Goal: Information Seeking & Learning: Learn about a topic

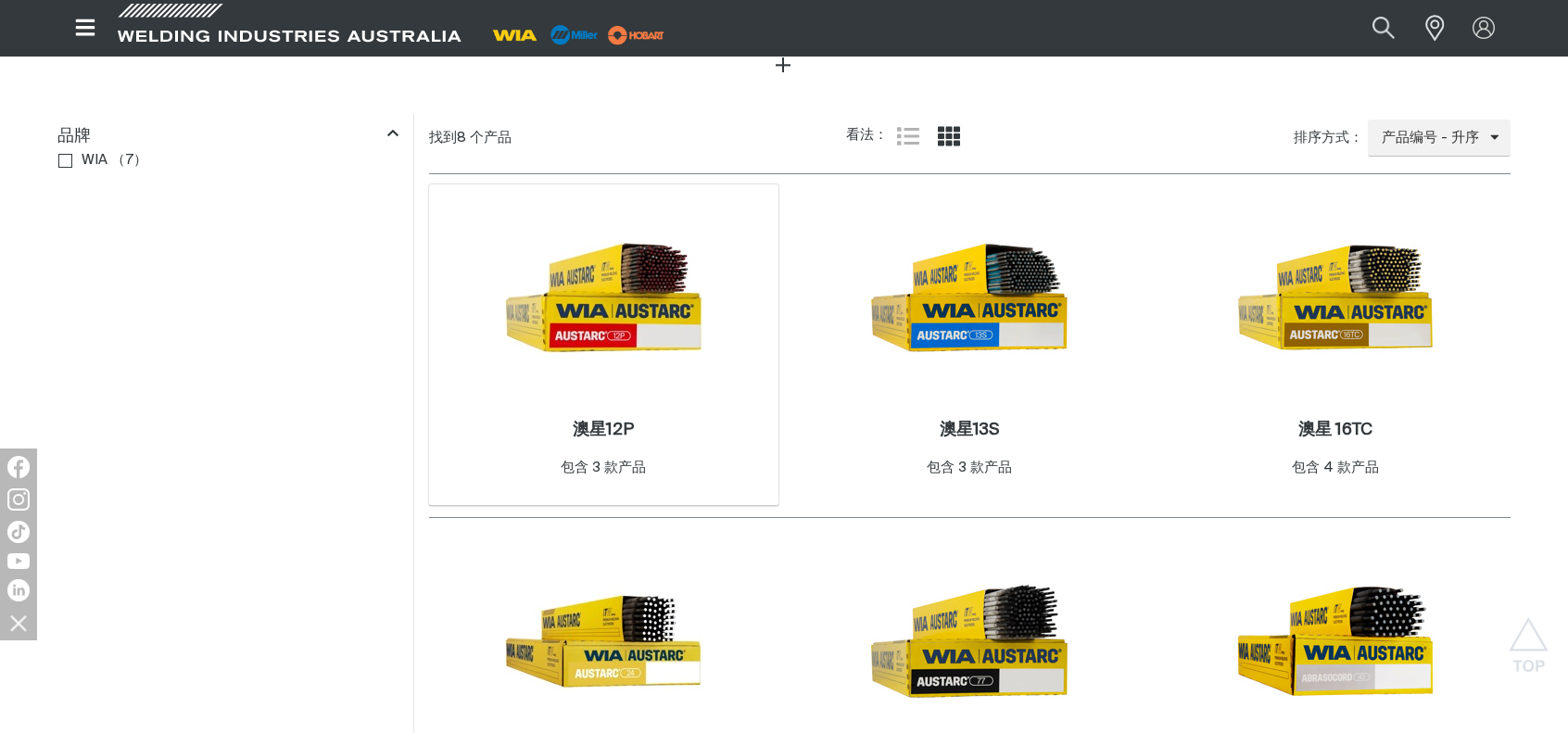
click at [562, 346] on img at bounding box center [603, 297] width 198 height 198
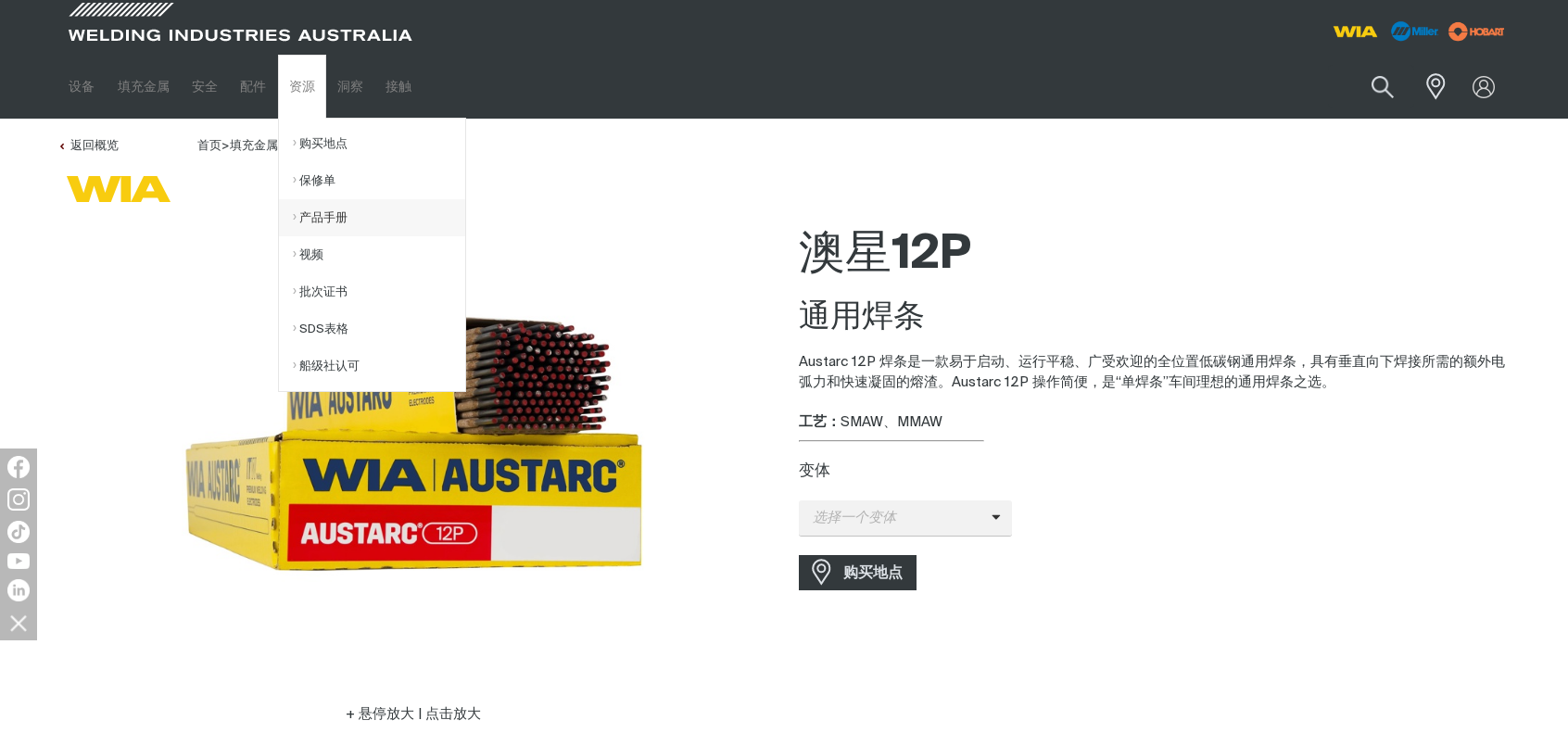
click at [329, 227] on link "产品手册" at bounding box center [379, 217] width 172 height 37
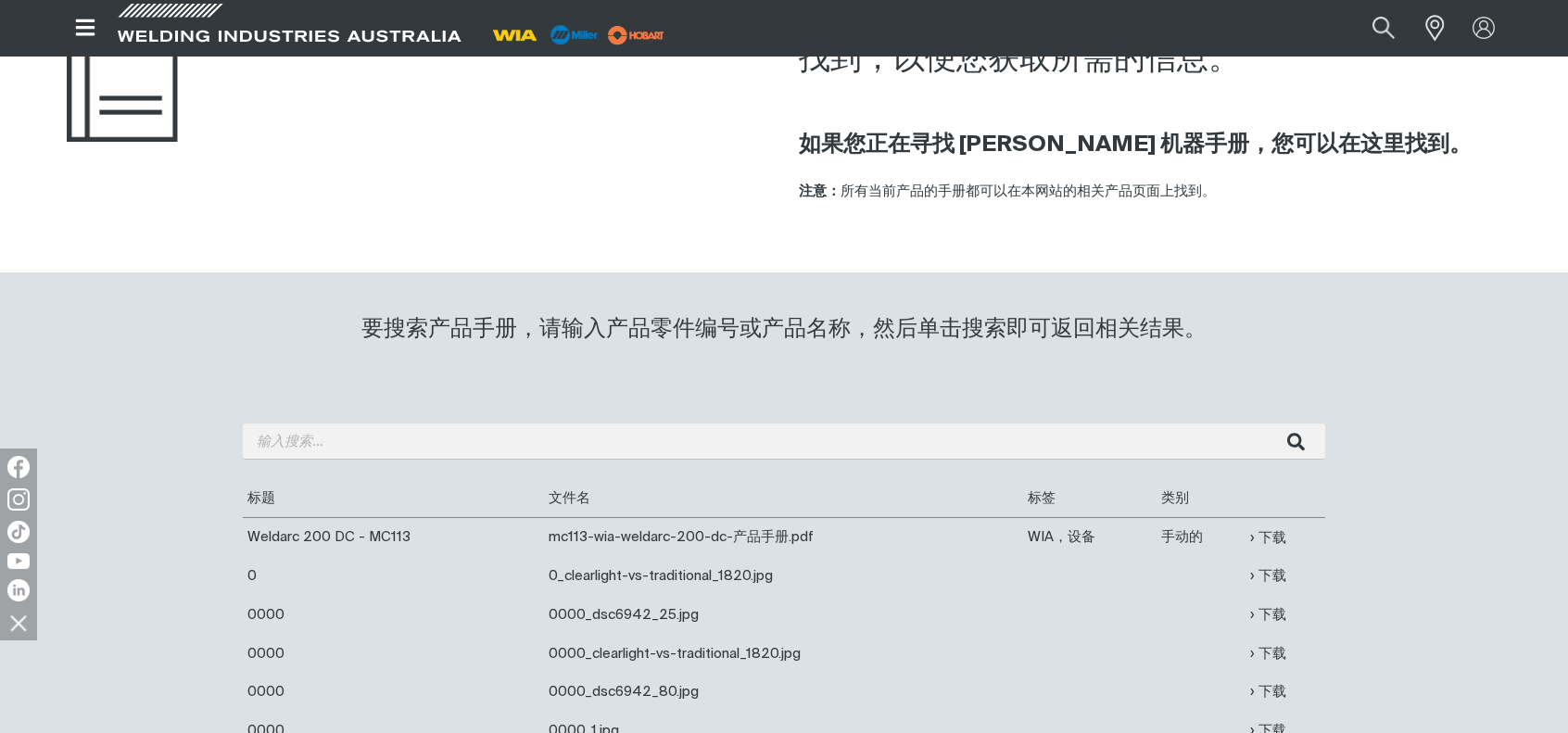
scroll to position [185, 0]
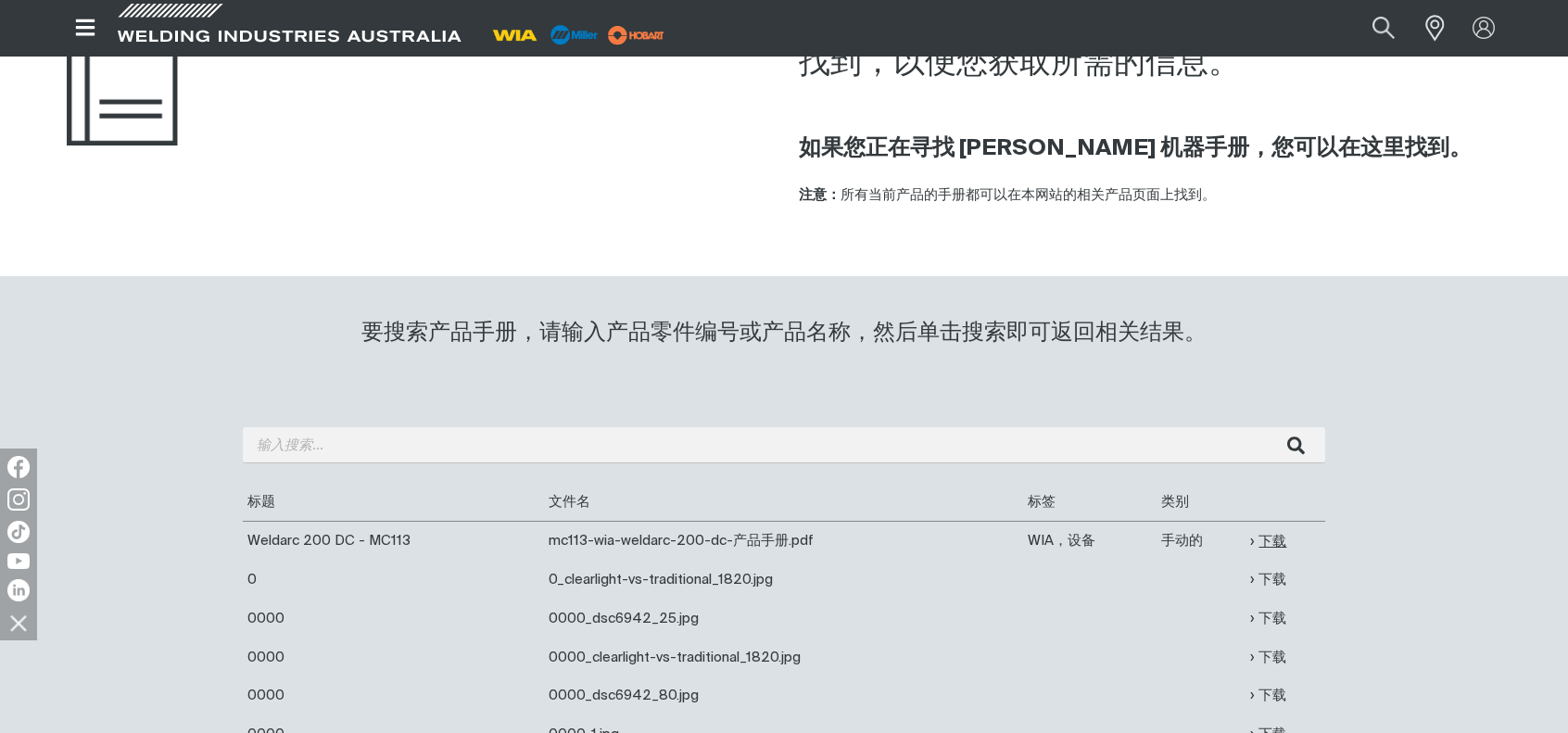
click at [1282, 549] on font "下载" at bounding box center [1273, 542] width 28 height 14
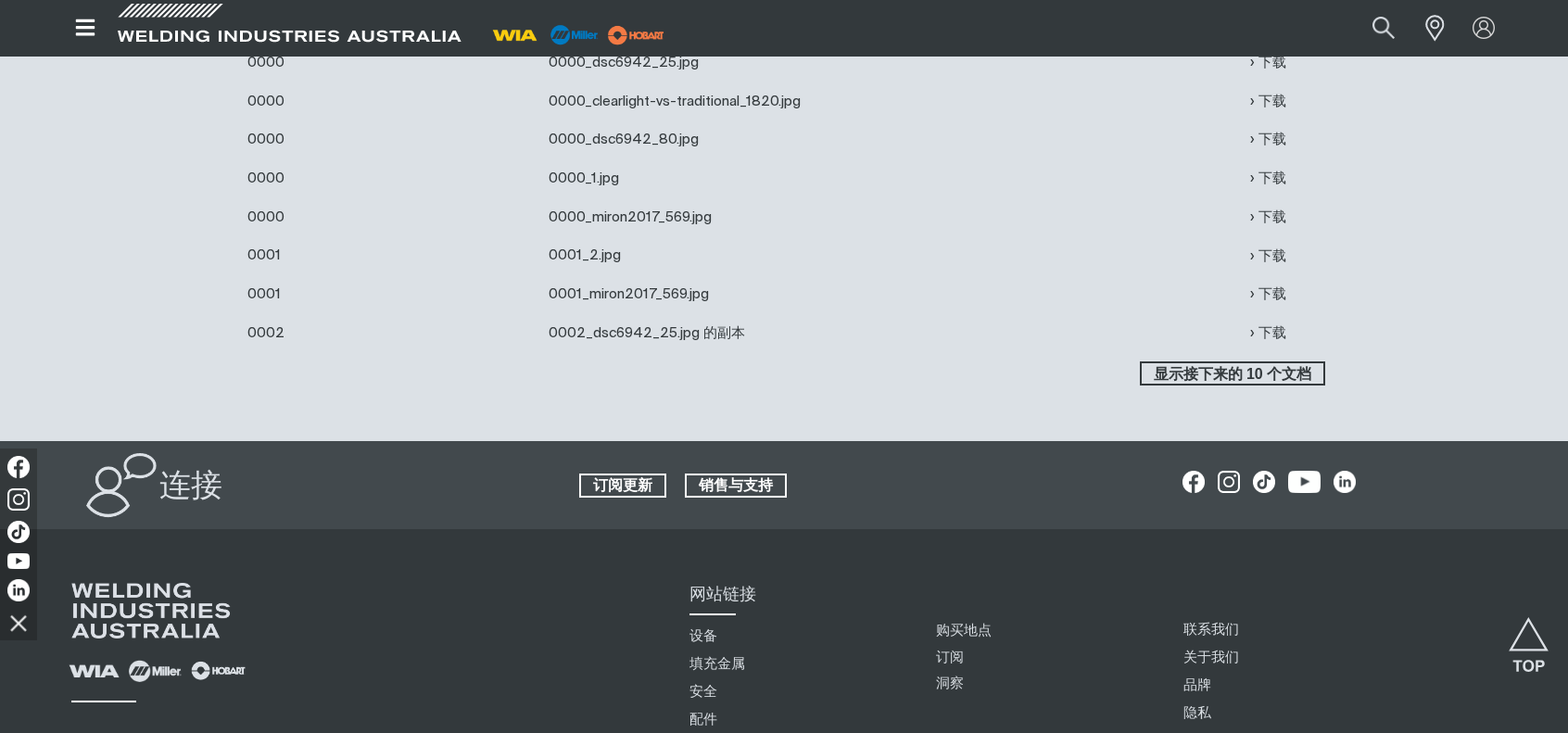
scroll to position [0, 0]
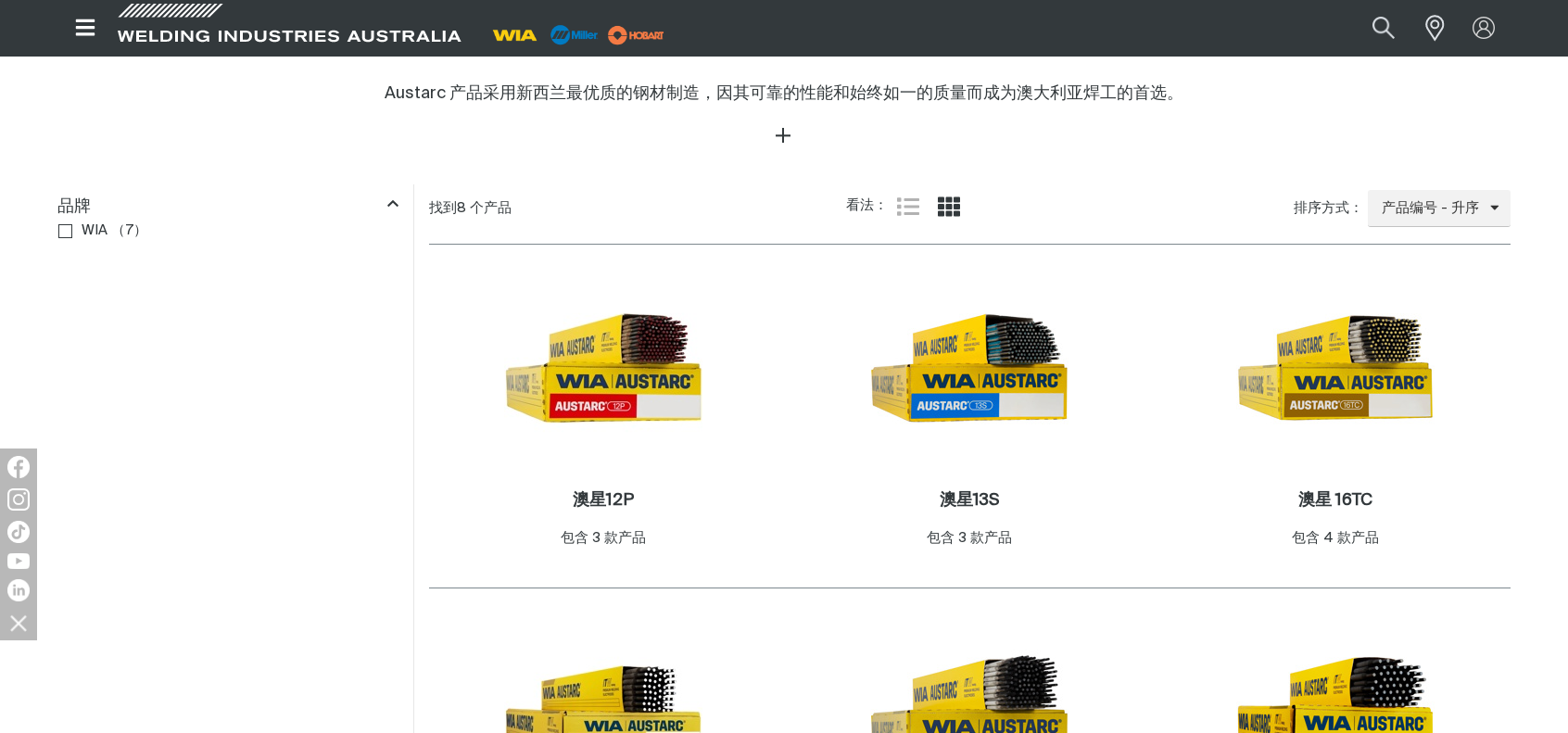
scroll to position [779, 0]
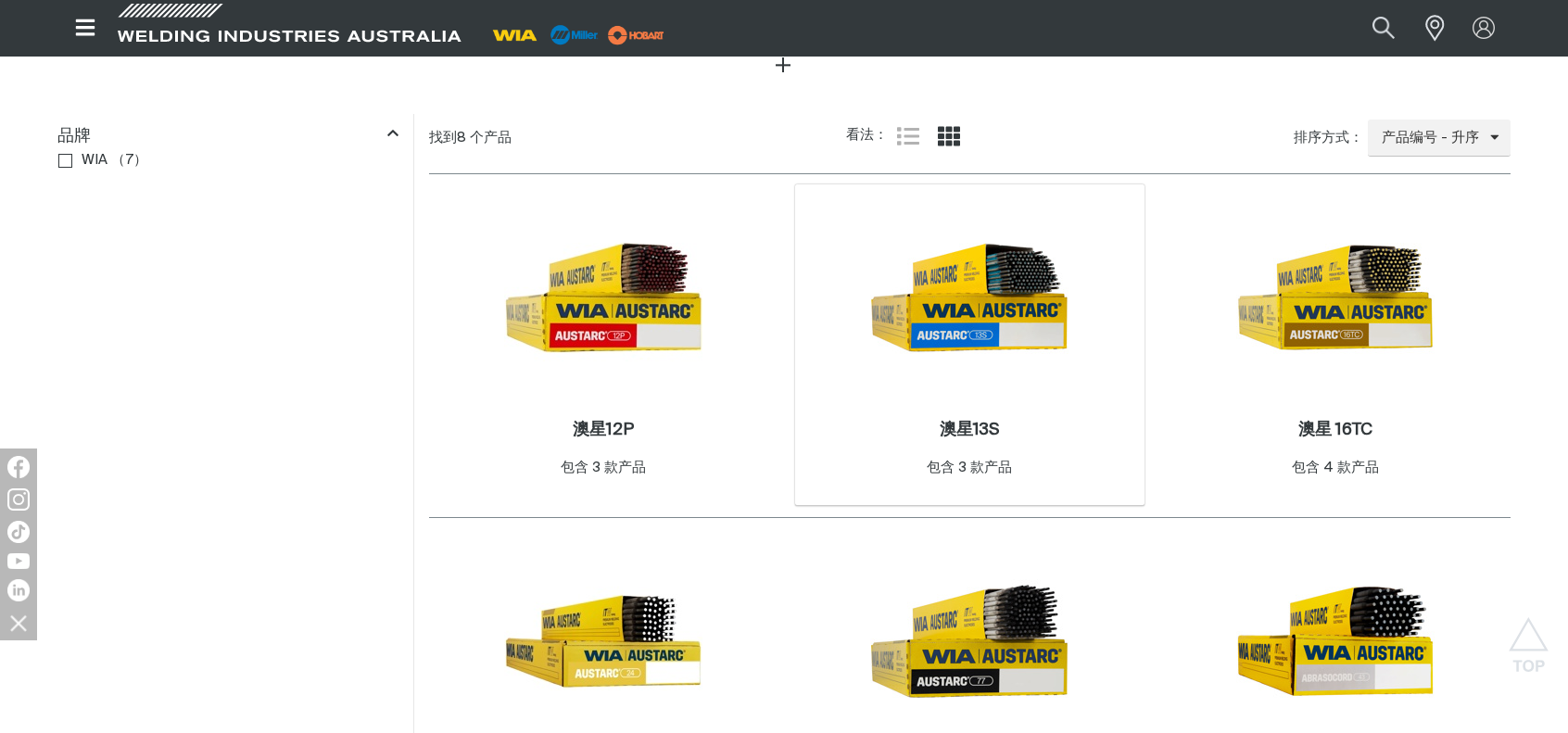
click at [955, 296] on img at bounding box center [970, 297] width 198 height 198
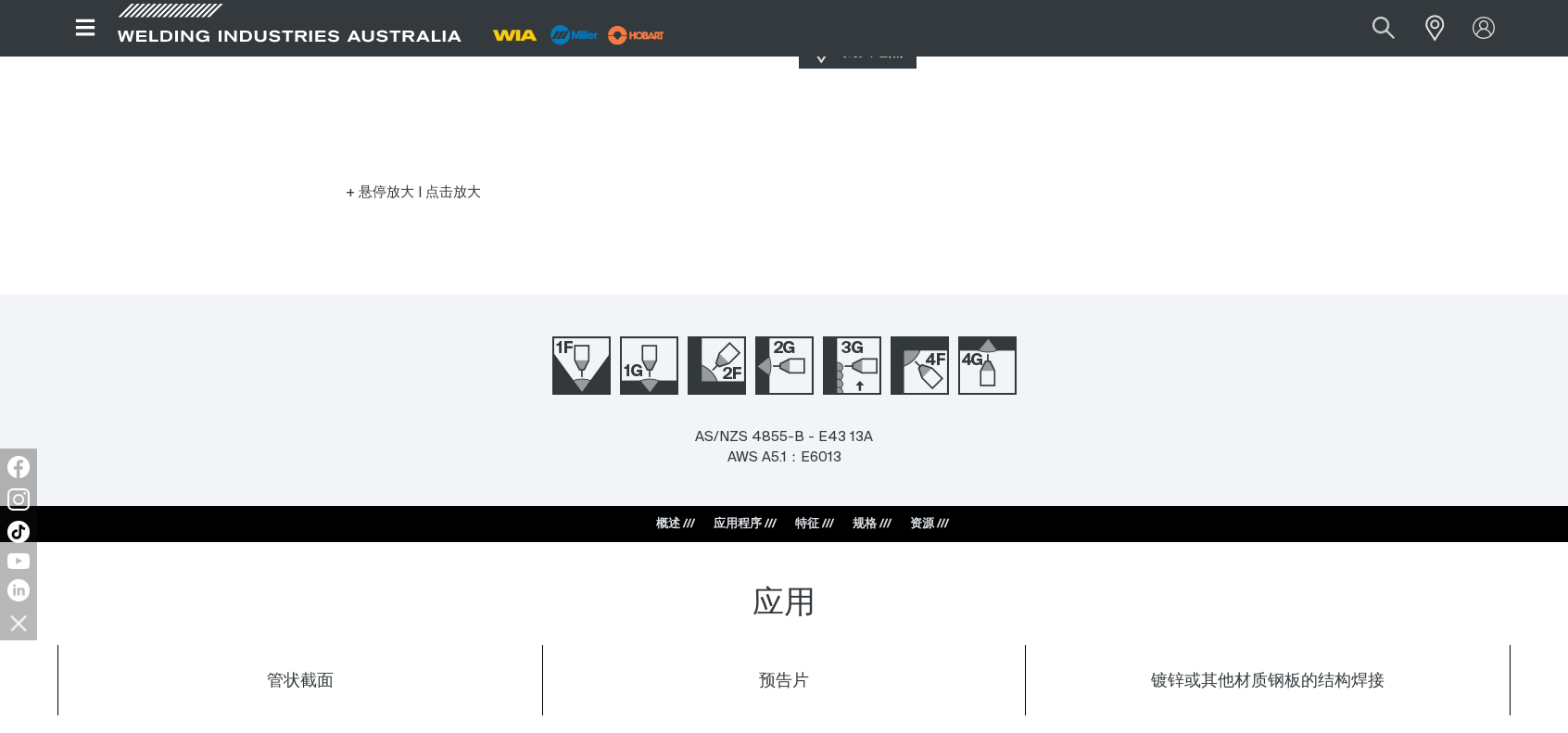
scroll to position [556, 0]
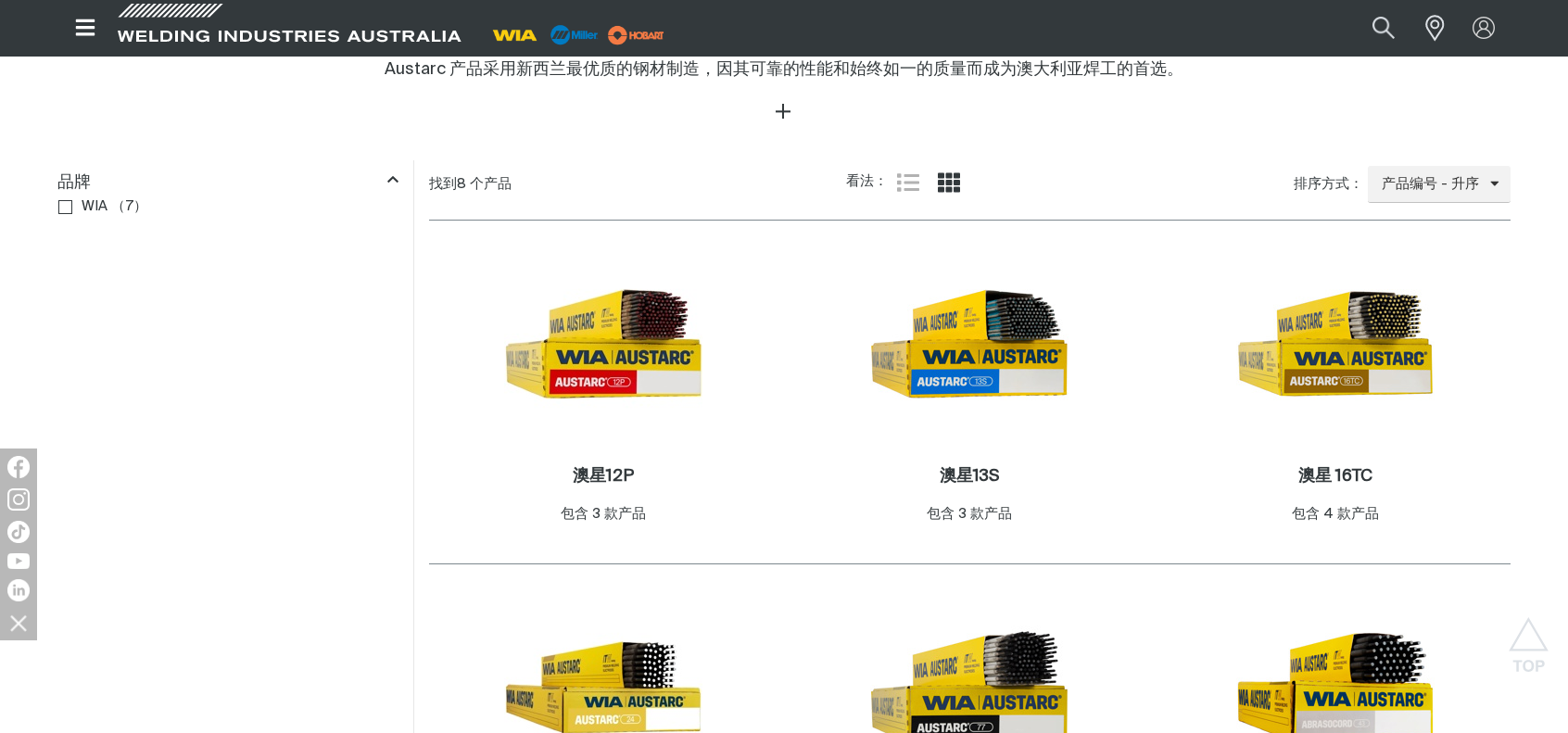
scroll to position [779, 0]
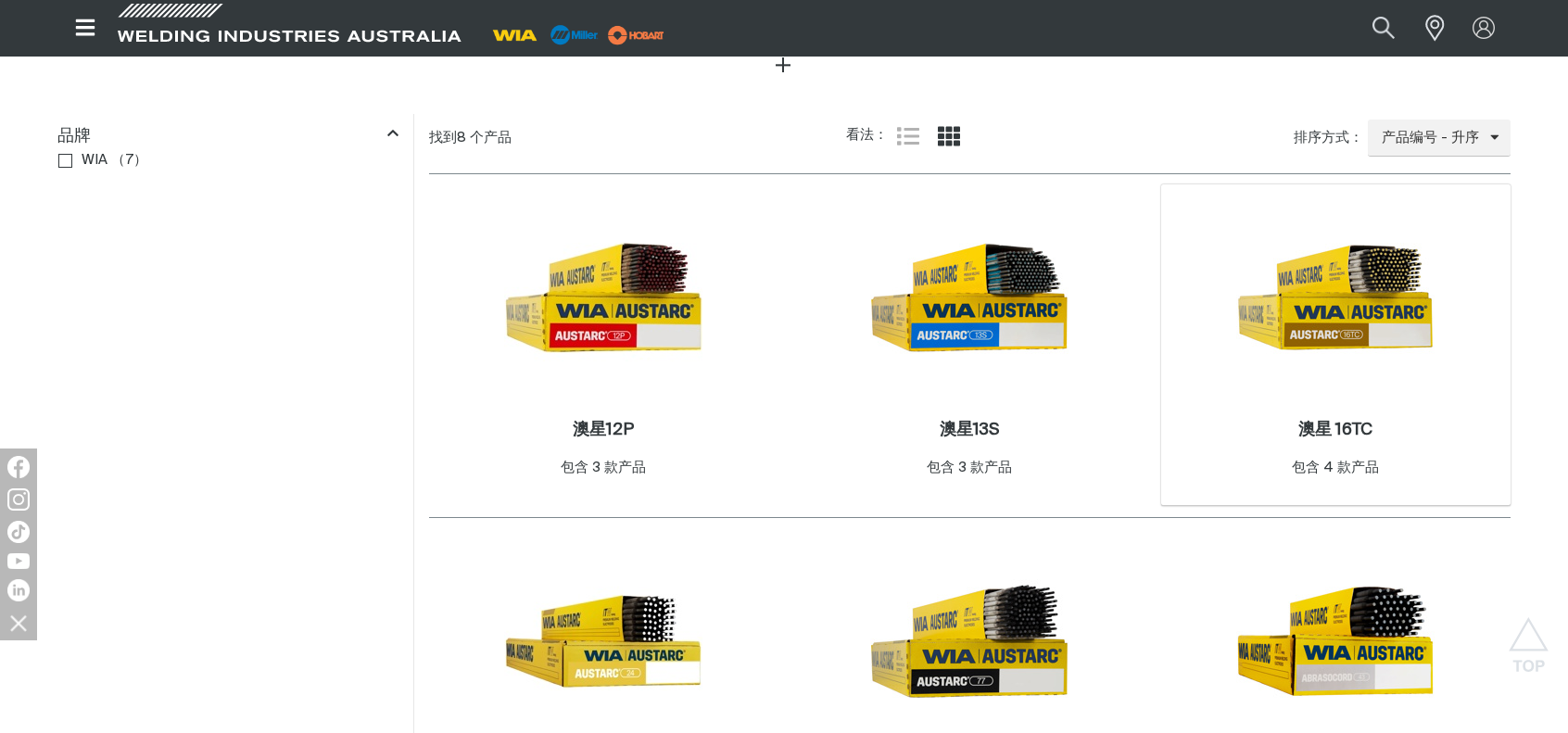
click at [1312, 329] on img at bounding box center [1335, 297] width 198 height 198
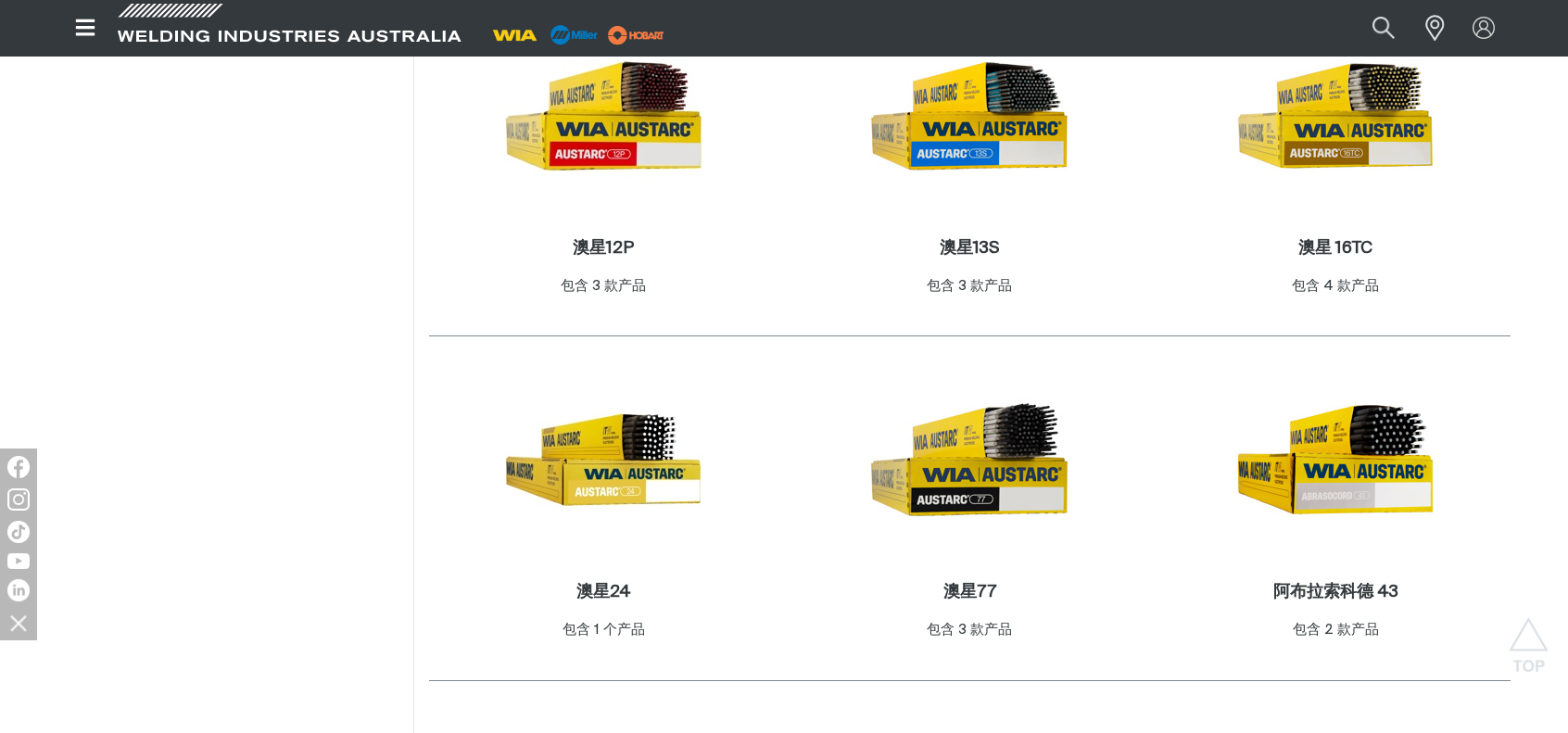
scroll to position [964, 0]
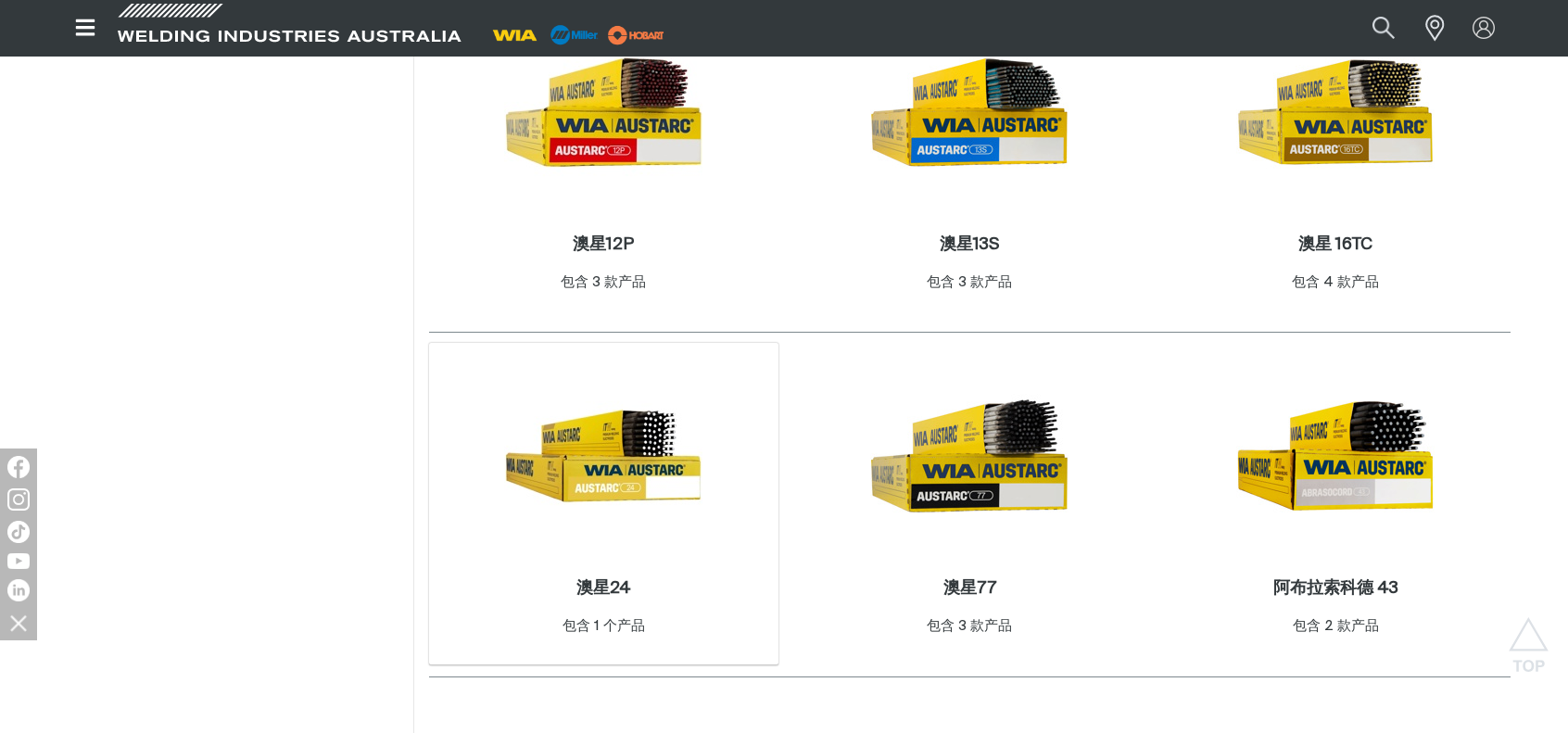
click at [629, 457] on img at bounding box center [603, 456] width 198 height 198
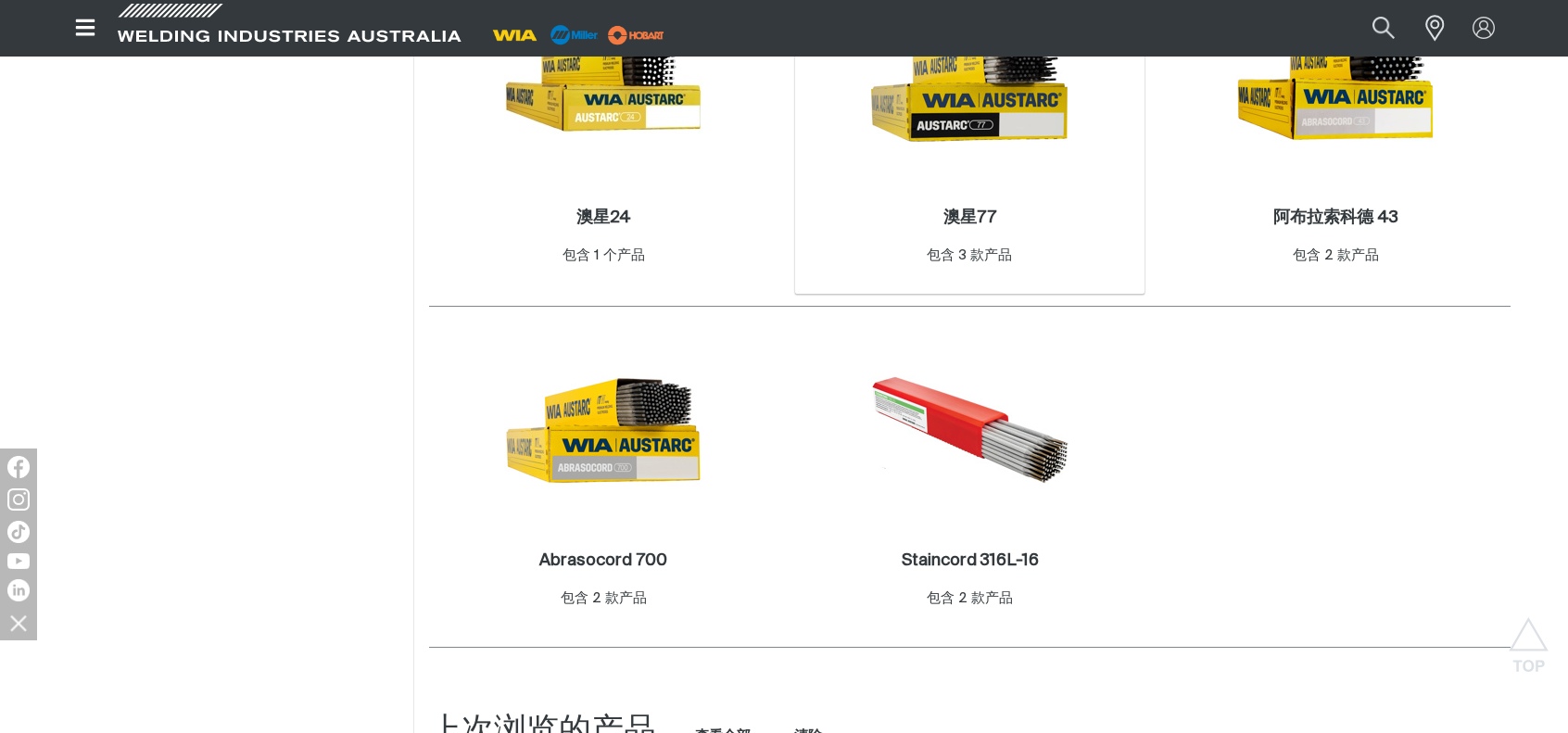
scroll to position [1149, 0]
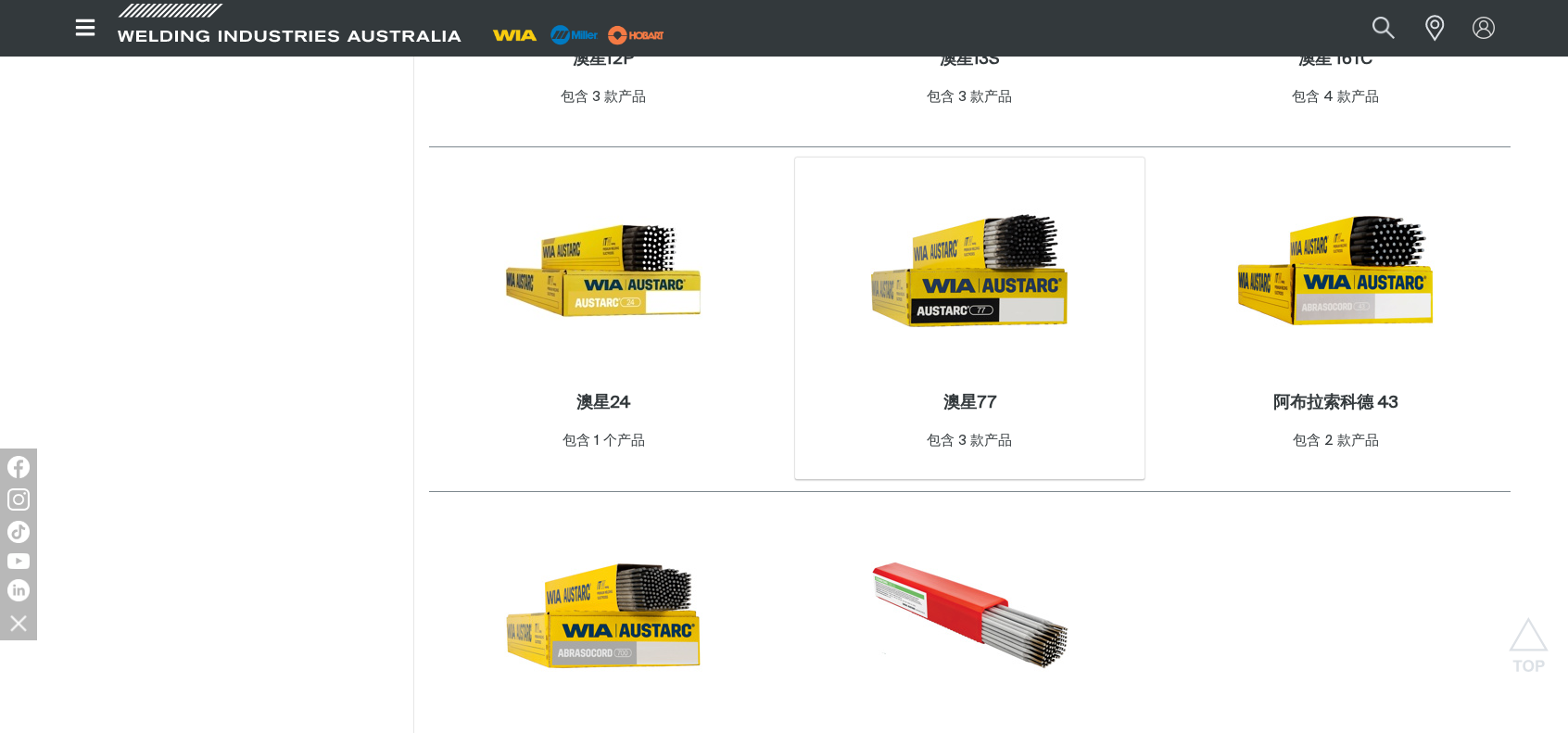
click at [1012, 320] on img at bounding box center [970, 270] width 198 height 198
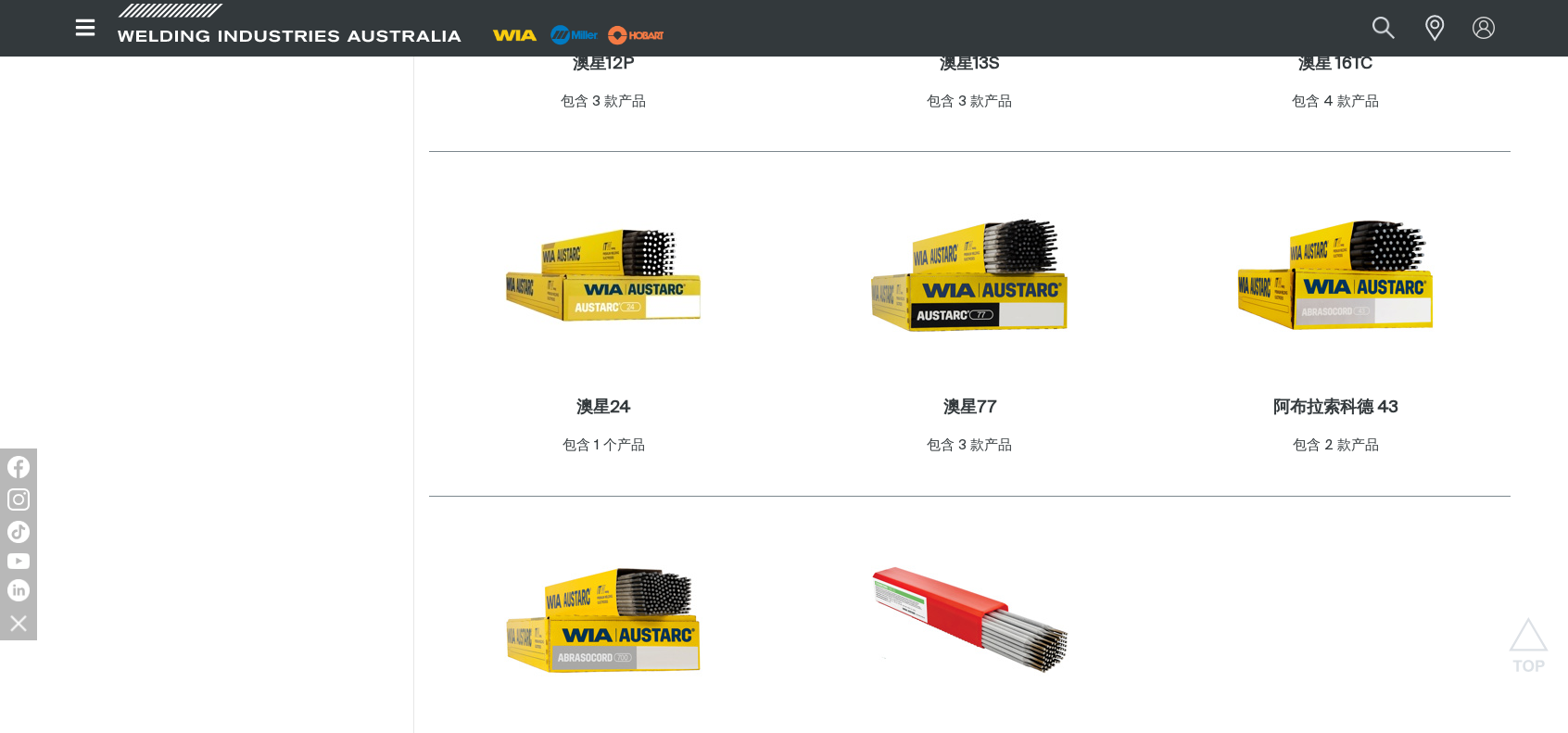
scroll to position [1149, 0]
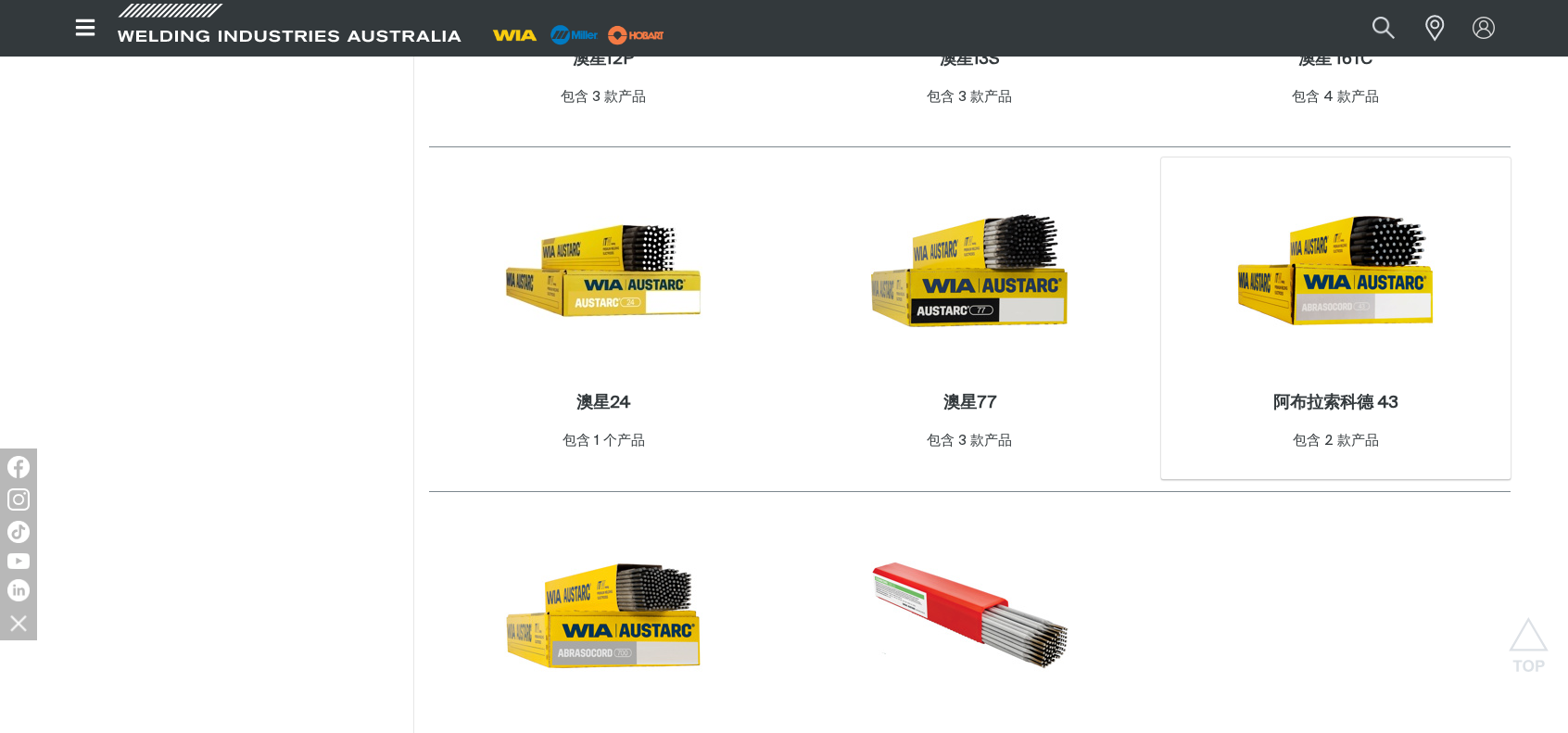
click at [1354, 282] on img at bounding box center [1335, 270] width 198 height 198
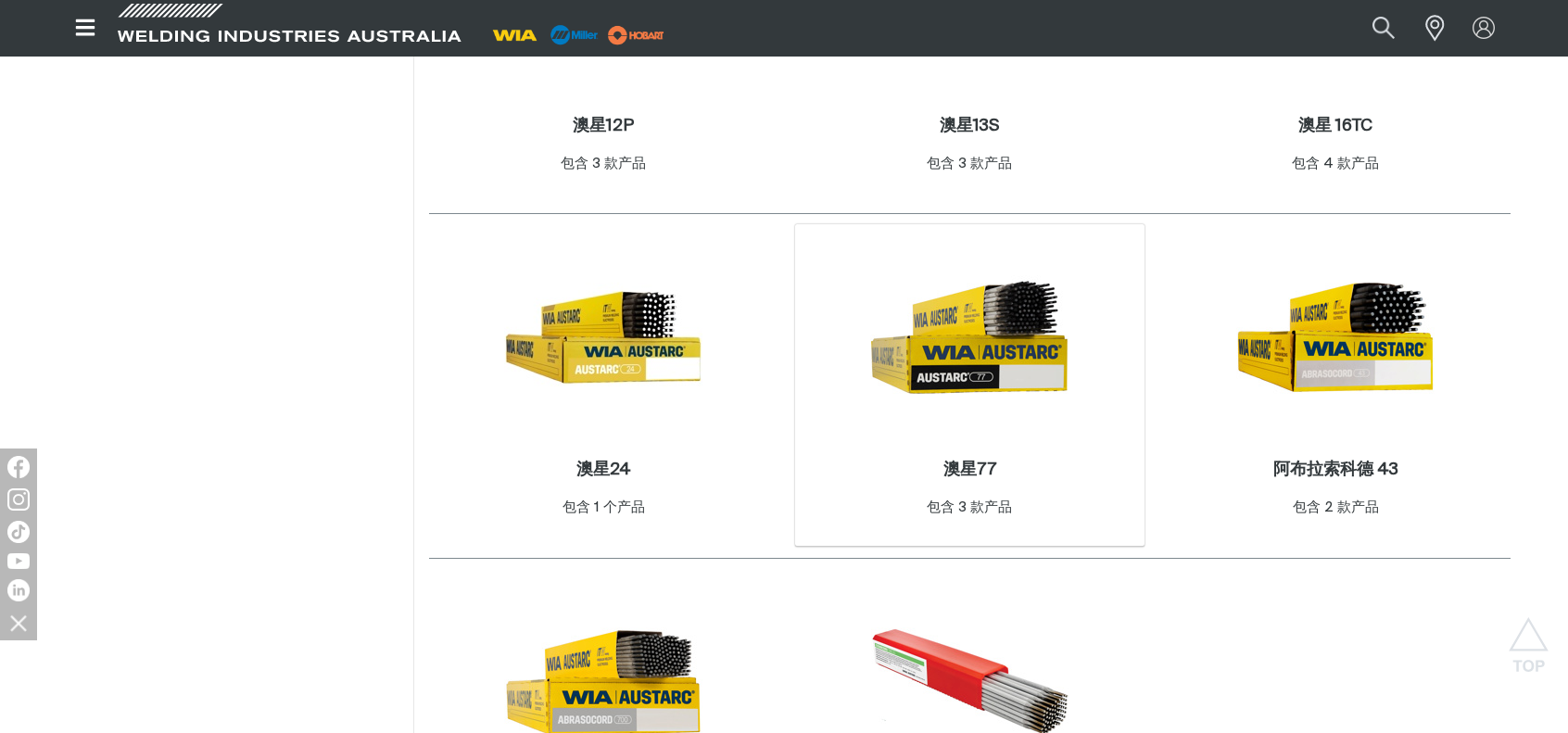
scroll to position [1149, 0]
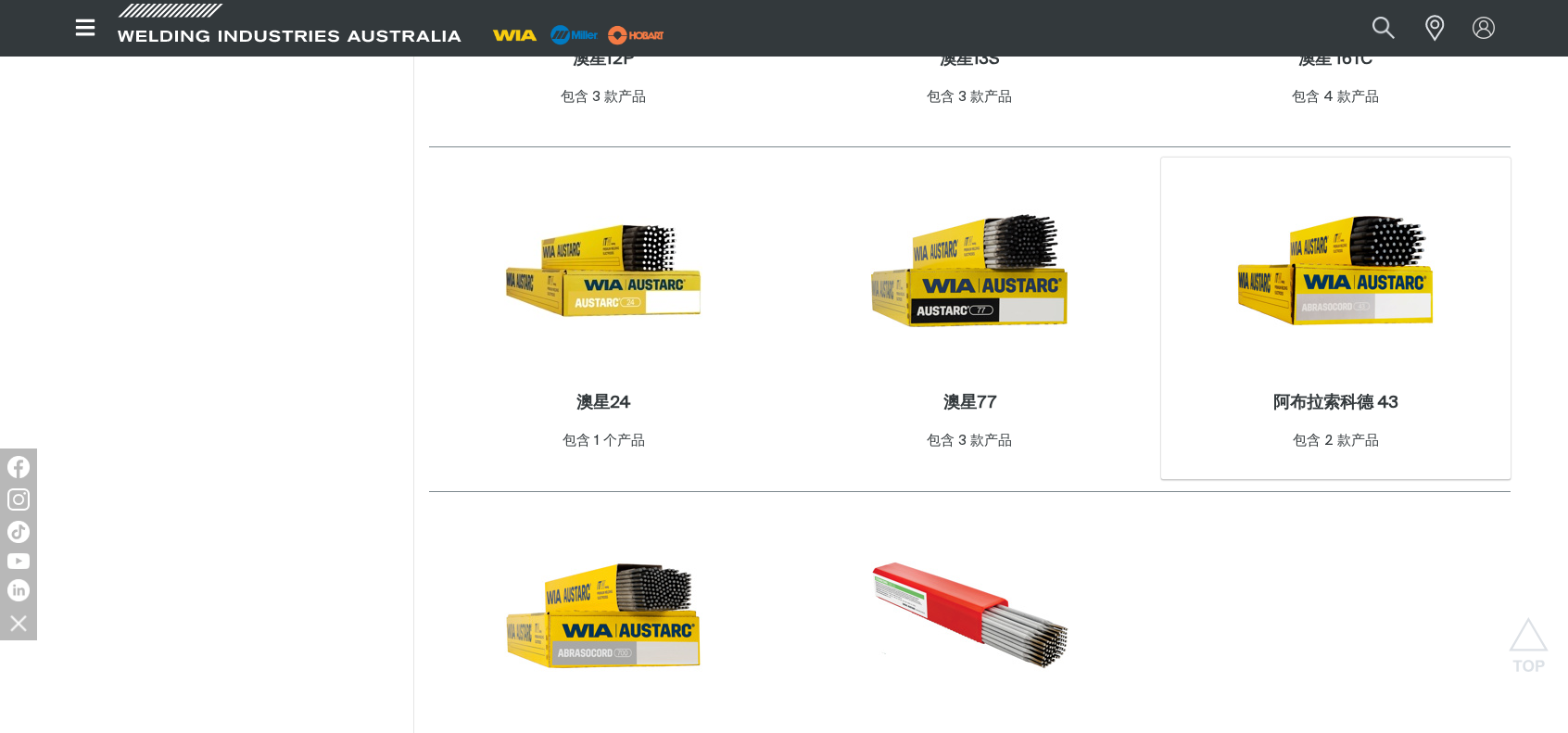
click at [1368, 311] on img at bounding box center [1335, 270] width 198 height 198
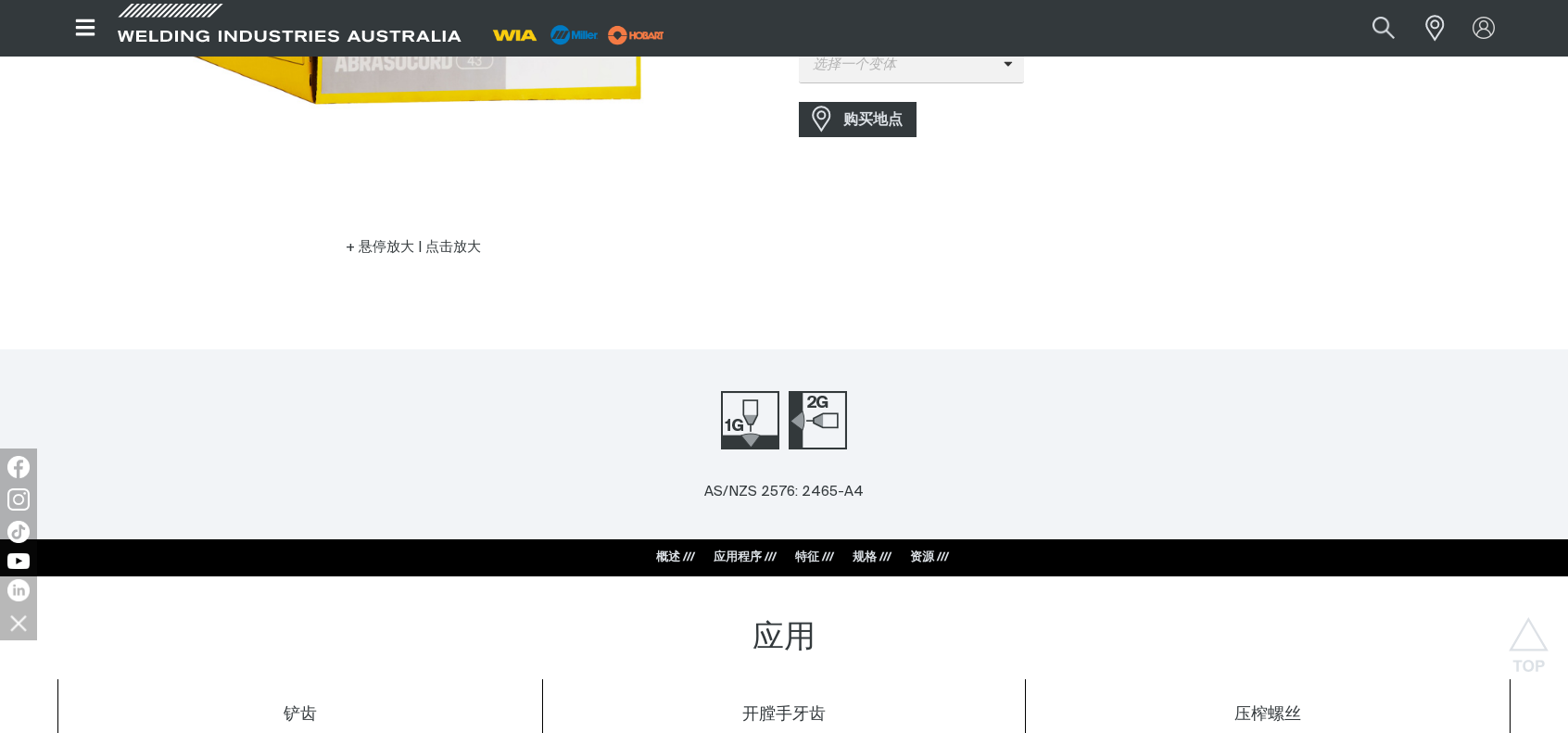
scroll to position [370, 0]
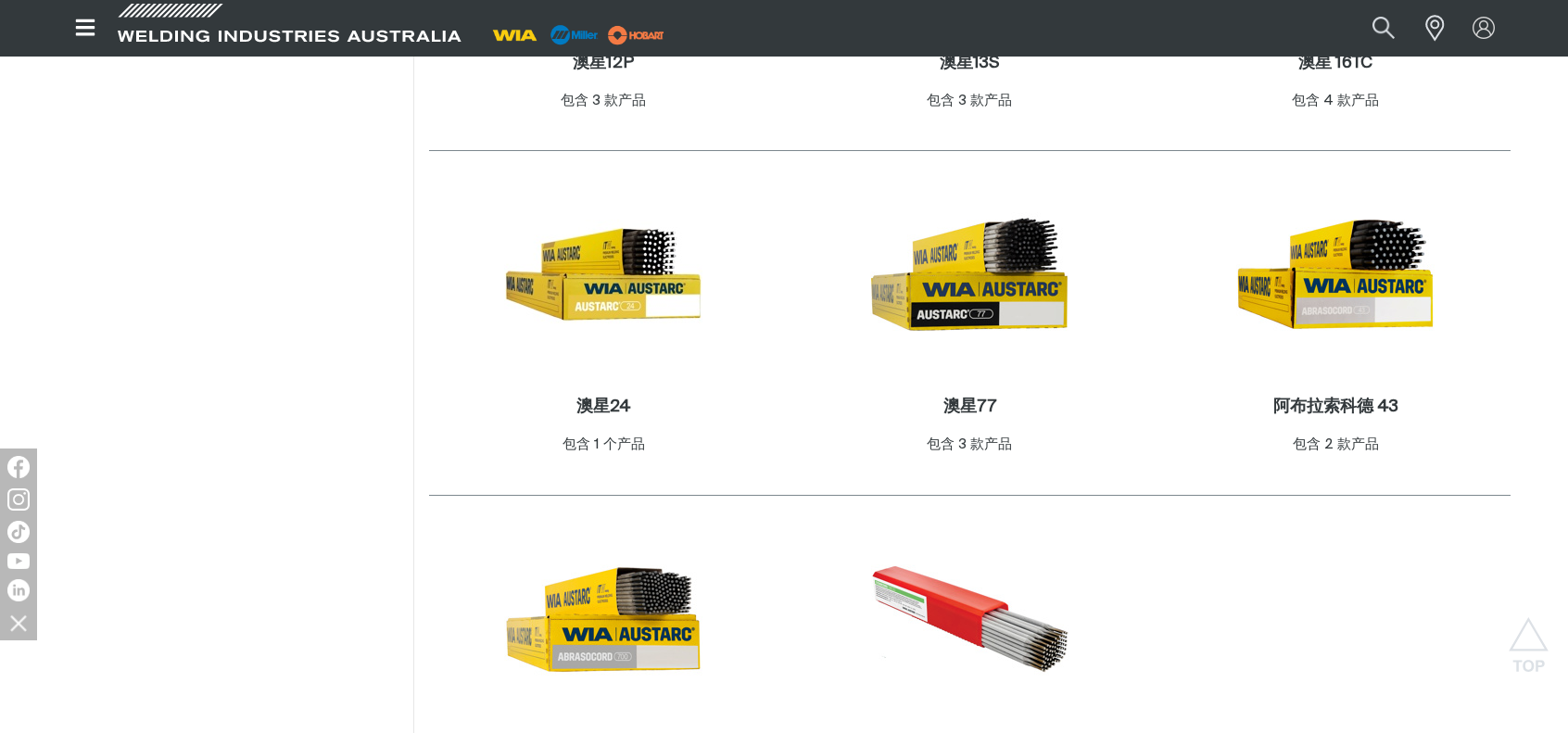
scroll to position [1292, 0]
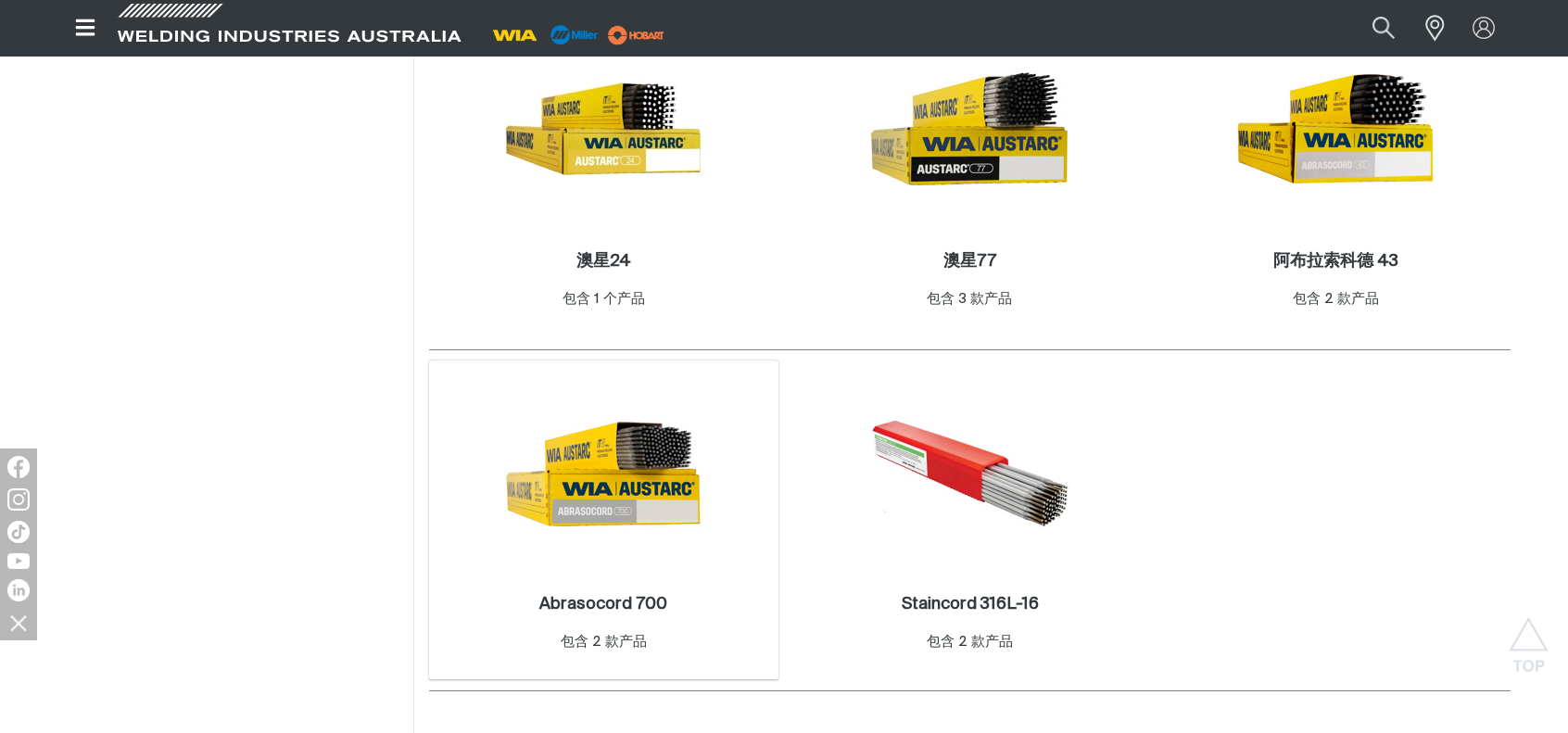
click at [614, 524] on img at bounding box center [603, 473] width 198 height 198
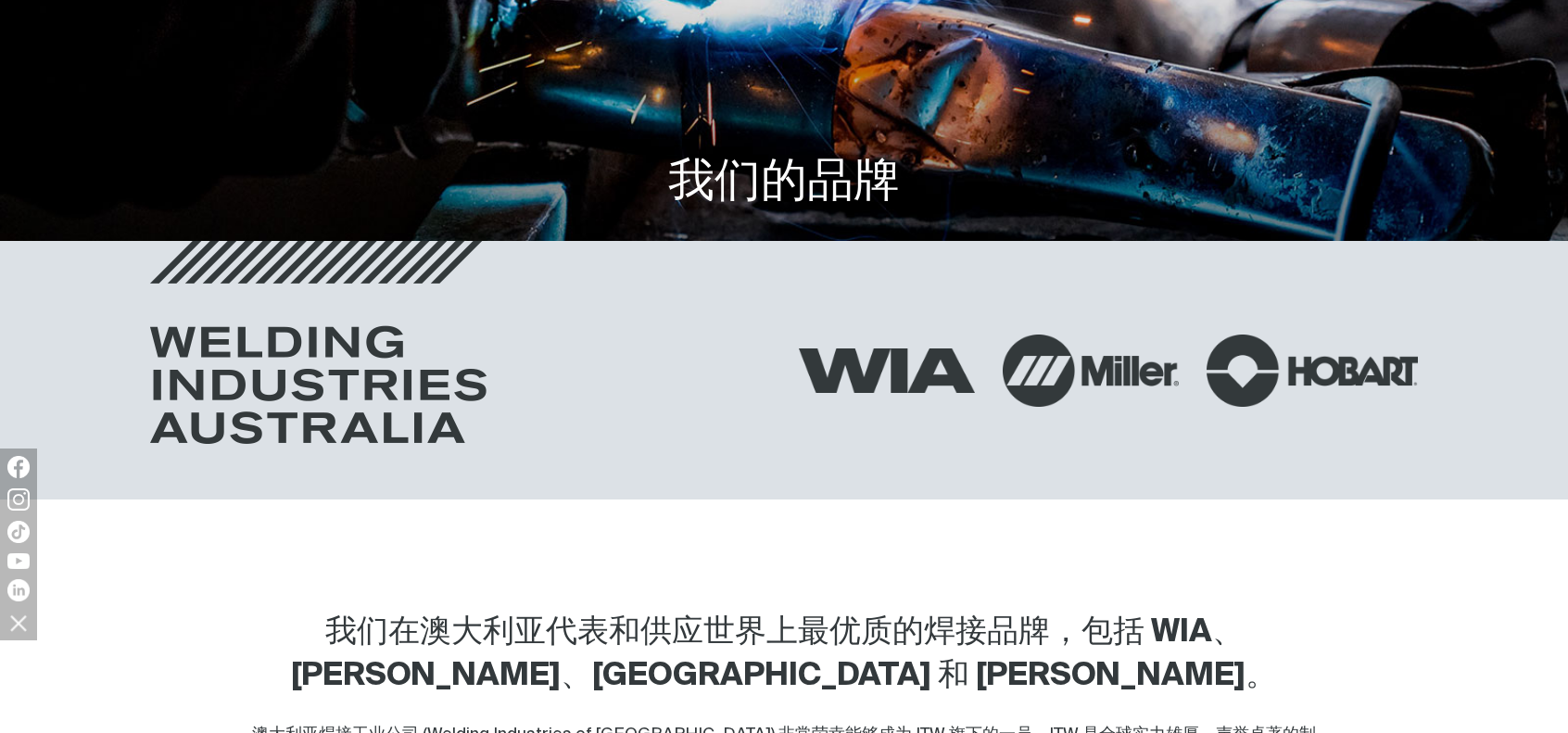
scroll to position [370, 0]
